Goal: Task Accomplishment & Management: Manage account settings

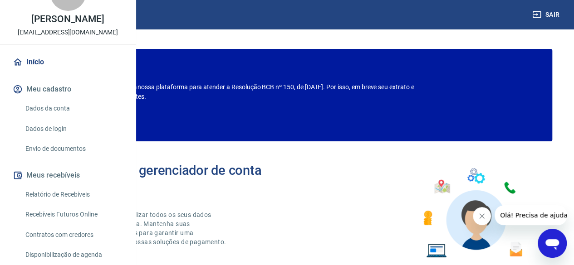
scroll to position [45, 0]
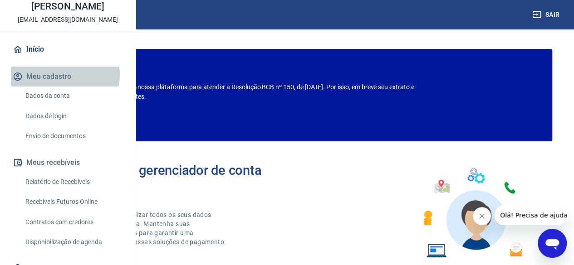
click at [62, 87] on button "Meu cadastro" at bounding box center [68, 77] width 114 height 20
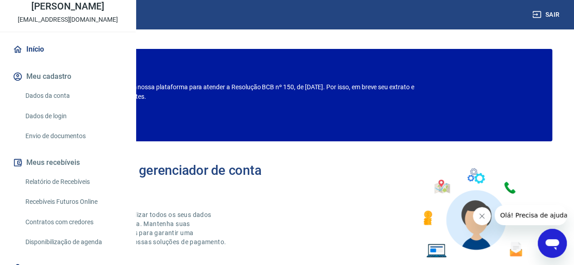
click at [56, 105] on link "Dados da conta" at bounding box center [73, 96] width 103 height 19
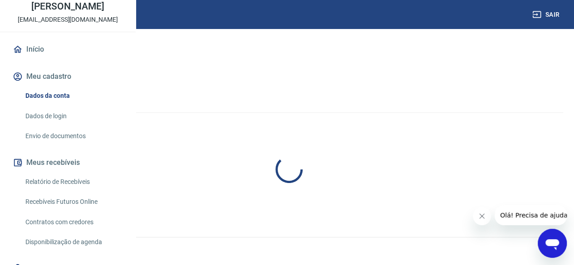
select select "SP"
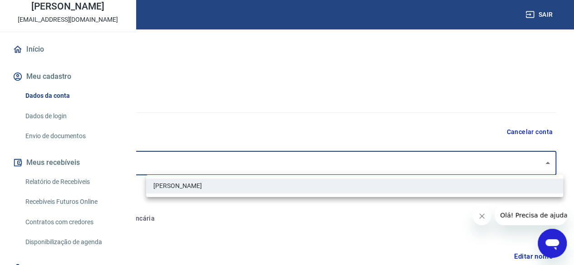
click at [549, 159] on body "Sair T [PERSON_NAME] [EMAIL_ADDRESS][DOMAIN_NAME] Início Meu cadastro Dados da …" at bounding box center [287, 132] width 574 height 265
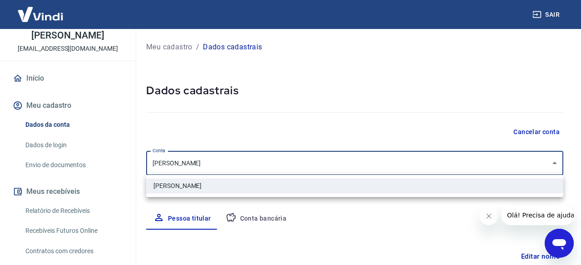
click at [549, 159] on div at bounding box center [290, 132] width 581 height 265
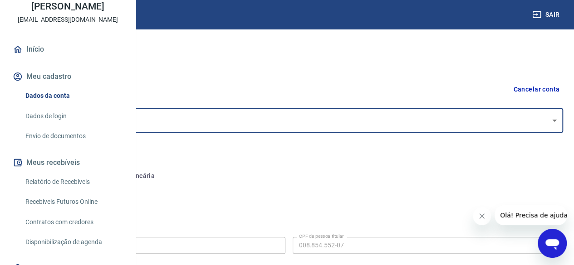
scroll to position [133, 0]
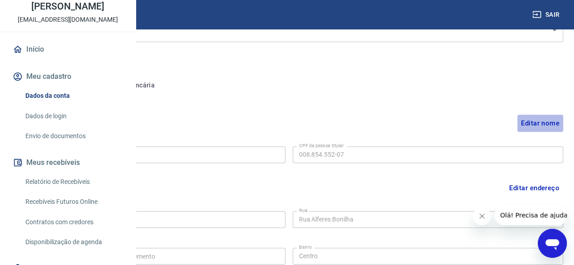
click at [541, 122] on button "Editar nome" at bounding box center [540, 123] width 46 height 17
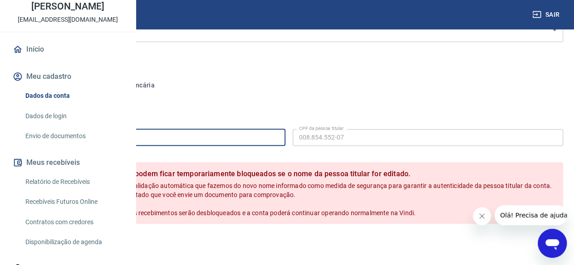
drag, startPoint x: 258, startPoint y: 139, endPoint x: 143, endPoint y: 139, distance: 114.3
click at [143, 139] on div "Meu cadastro / Dados cadastrais Dados cadastrais Cancelar conta [PERSON_NAME] […" at bounding box center [289, 194] width 570 height 596
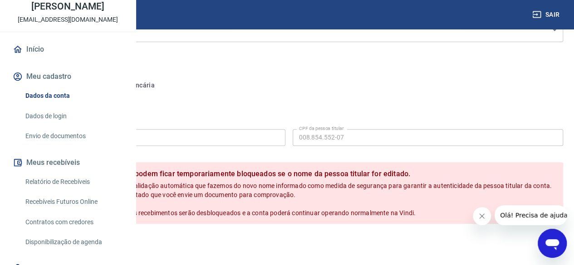
click at [344, 131] on label "CPF da pessoa titular" at bounding box center [321, 128] width 45 height 7
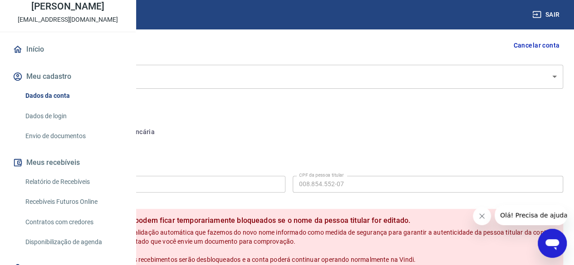
scroll to position [91, 0]
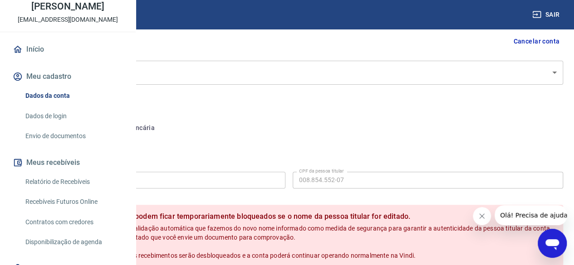
click at [162, 125] on button "Conta bancária" at bounding box center [125, 128] width 76 height 22
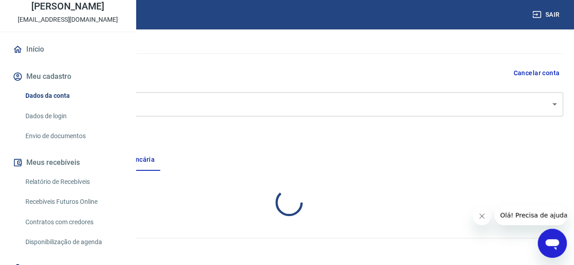
select select "1"
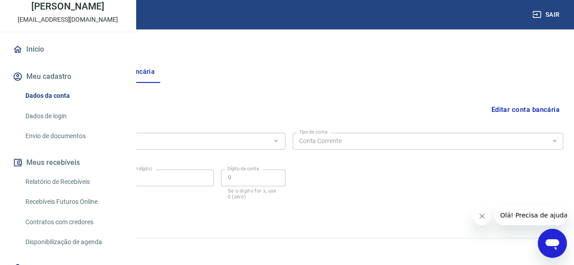
scroll to position [56, 0]
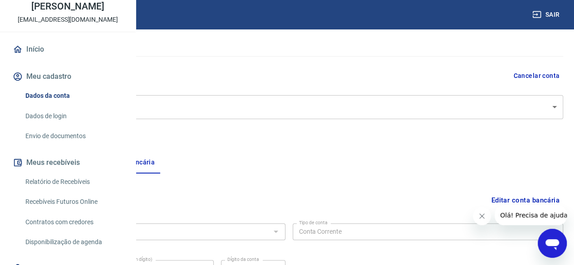
click at [87, 161] on button "Pessoa titular" at bounding box center [51, 163] width 72 height 22
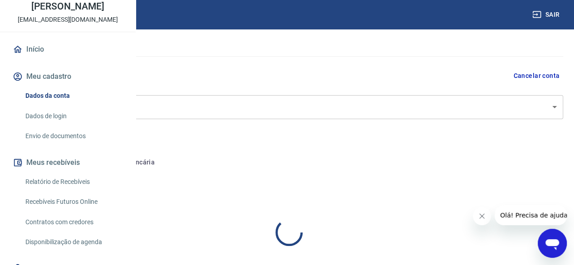
select select "SP"
click at [418, 110] on body "Sair T [PERSON_NAME] [EMAIL_ADDRESS][DOMAIN_NAME] Início Meu cadastro Dados da …" at bounding box center [287, 76] width 574 height 265
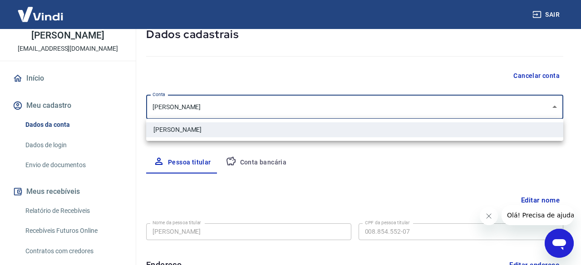
click at [418, 110] on div at bounding box center [290, 132] width 581 height 265
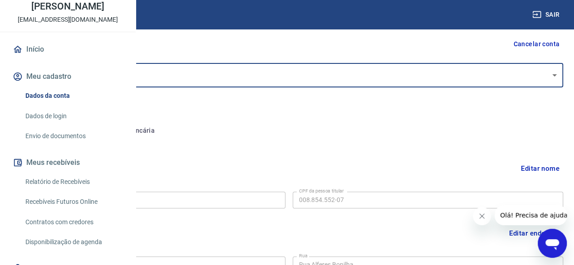
scroll to position [133, 0]
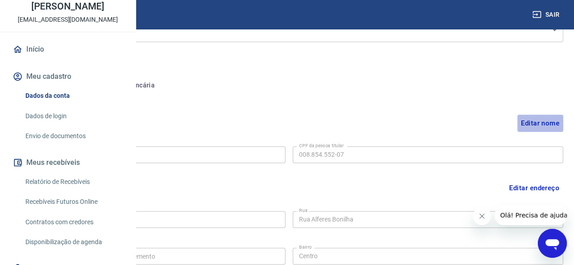
click at [548, 122] on button "Editar nome" at bounding box center [540, 123] width 46 height 17
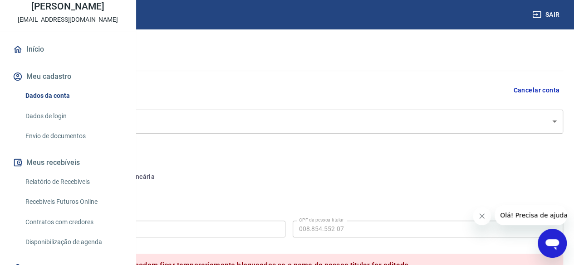
scroll to position [0, 0]
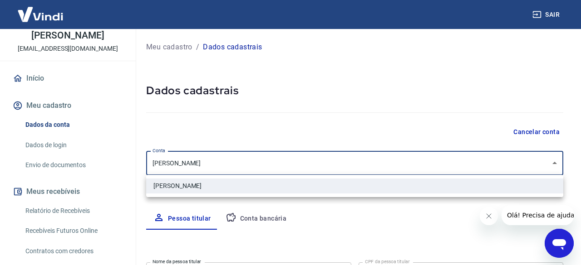
click at [443, 160] on body "Sair T [PERSON_NAME] [EMAIL_ADDRESS][DOMAIN_NAME] Início Meu cadastro Dados da …" at bounding box center [290, 132] width 581 height 265
click at [443, 160] on div at bounding box center [290, 132] width 581 height 265
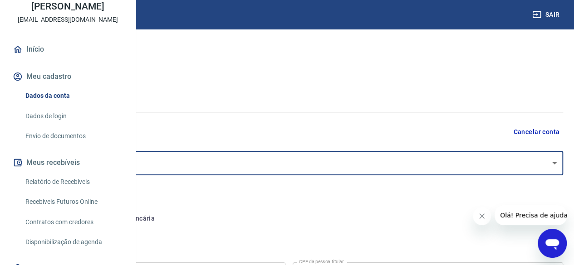
click at [550, 239] on icon "Abrir janela de mensagens" at bounding box center [552, 244] width 14 height 11
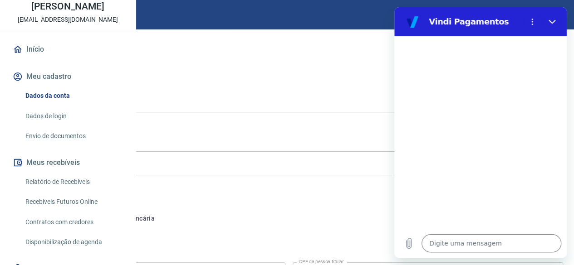
click at [555, 24] on icon "Fechar" at bounding box center [551, 21] width 7 height 7
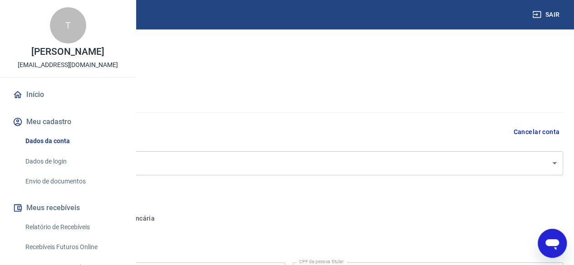
type textarea "x"
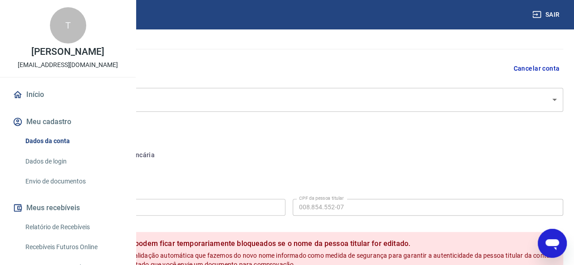
scroll to position [44, 0]
